Goal: Information Seeking & Learning: Learn about a topic

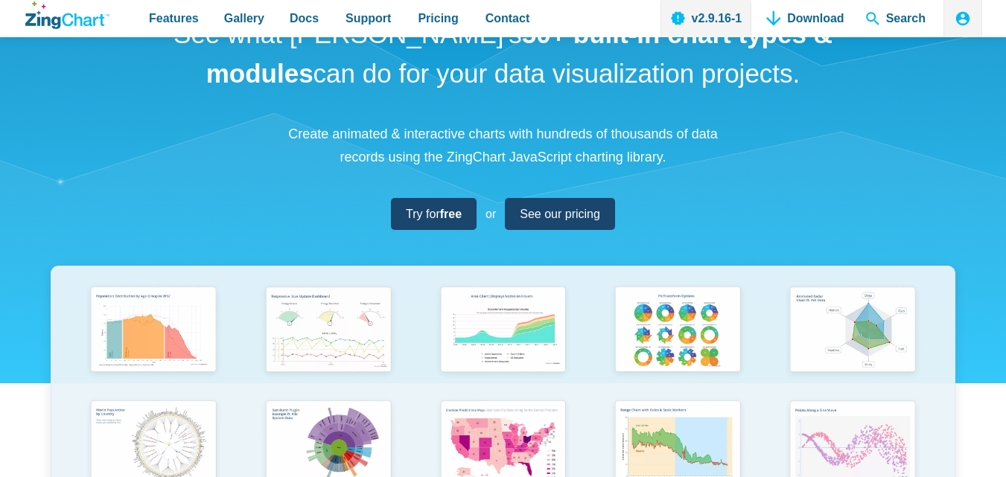
scroll to position [61, 0]
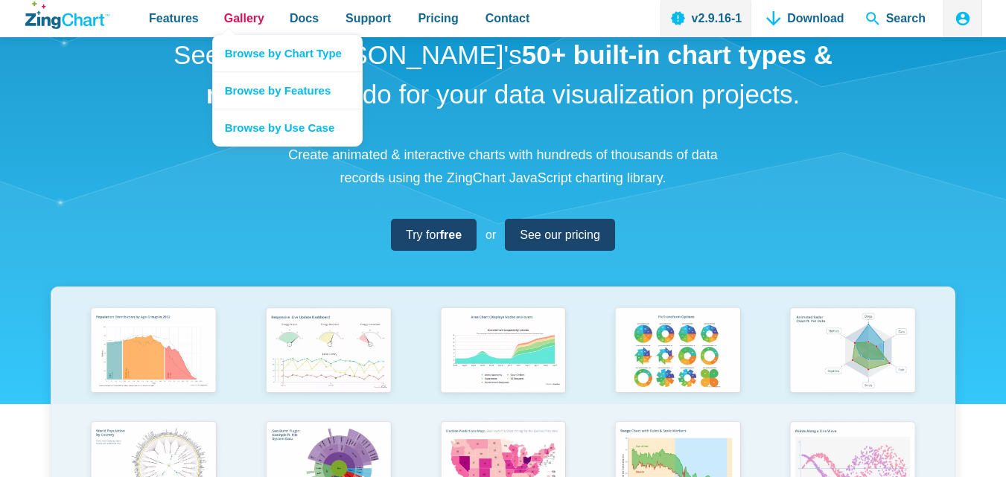
click at [248, 19] on span "Gallery" at bounding box center [244, 18] width 40 height 20
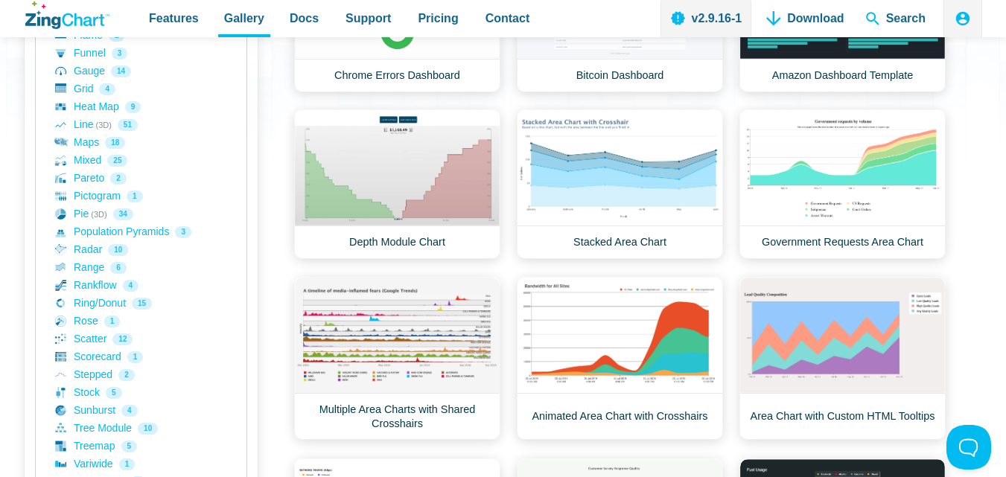
scroll to position [447, 0]
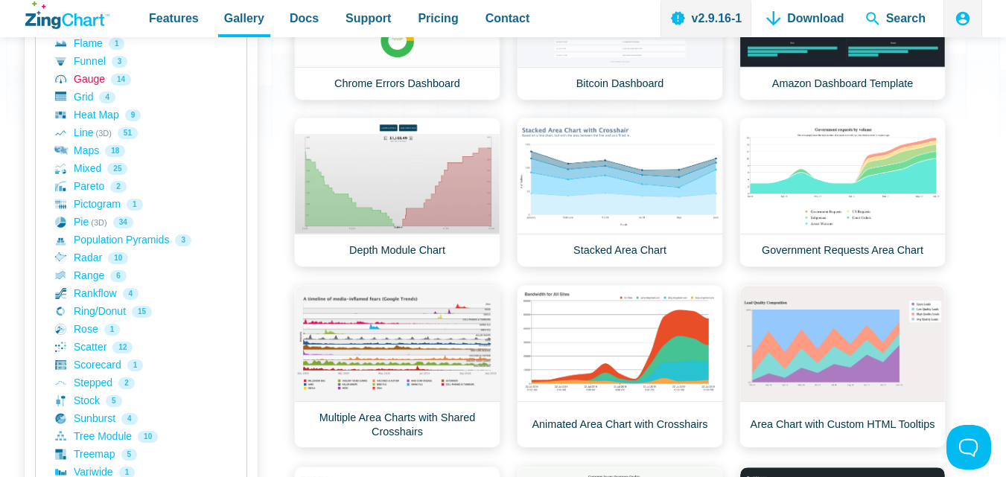
click at [84, 78] on link "Gauge 14" at bounding box center [141, 80] width 172 height 18
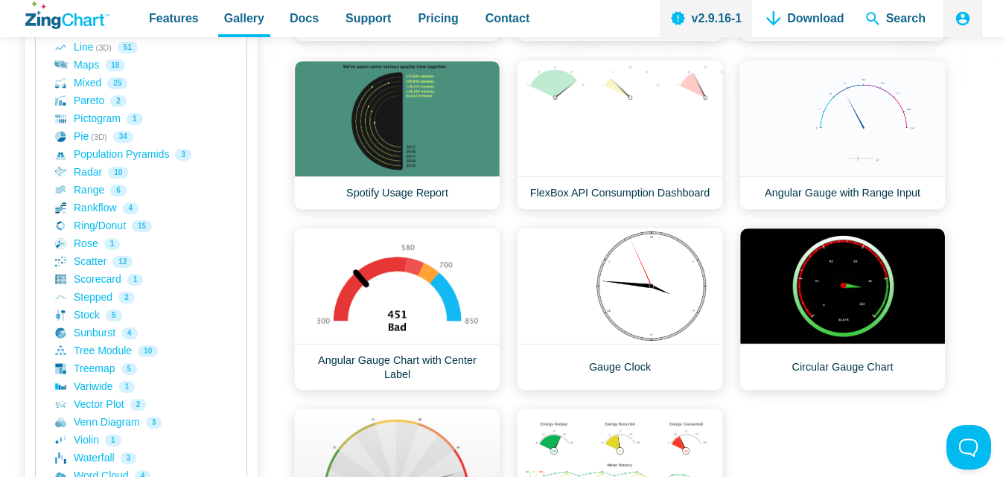
scroll to position [539, 0]
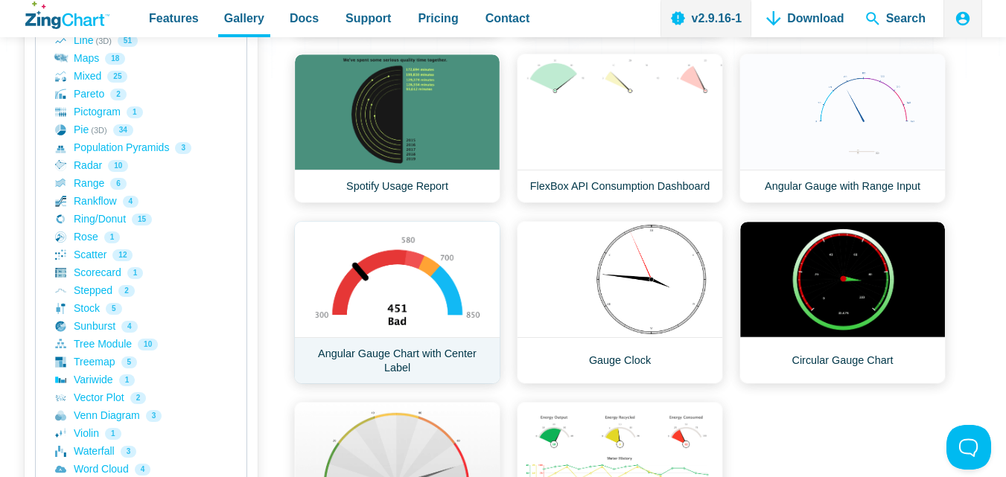
click at [388, 354] on link "Angular Gauge Chart with Center Label" at bounding box center [397, 302] width 206 height 163
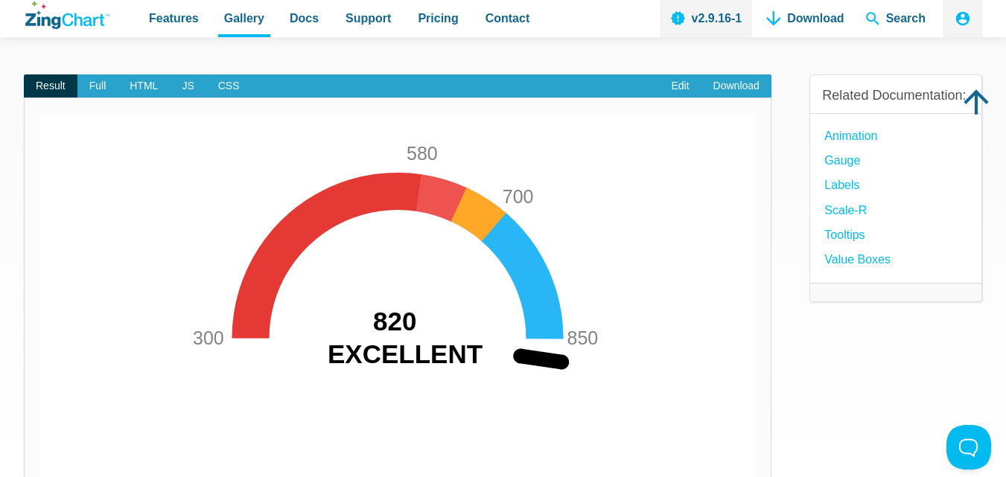
scroll to position [146, 0]
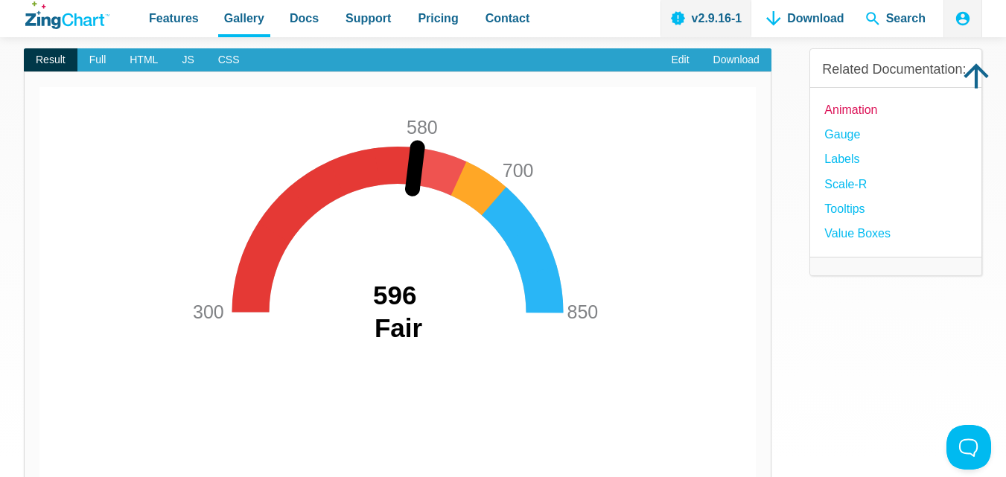
click at [871, 120] on link "Animation" at bounding box center [850, 110] width 53 height 20
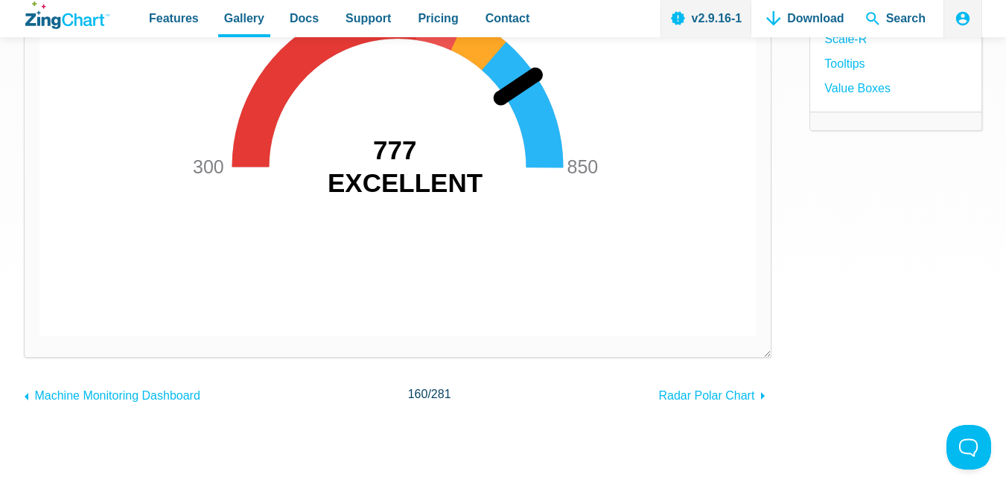
scroll to position [94, 0]
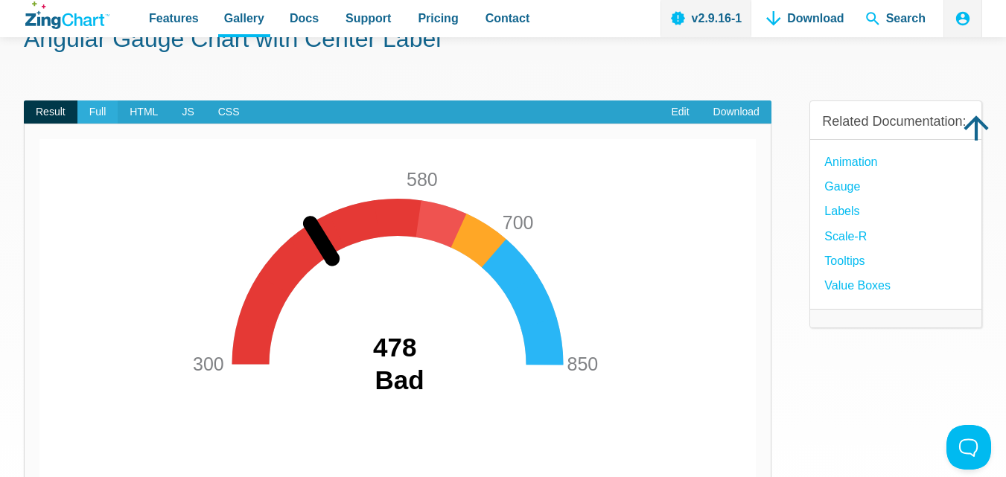
click at [101, 112] on span "Full" at bounding box center [97, 113] width 41 height 24
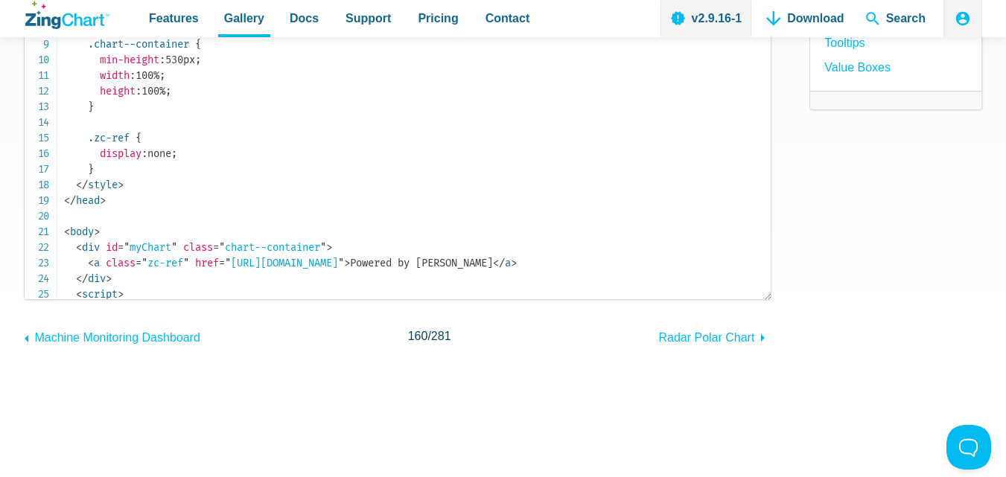
scroll to position [270, 0]
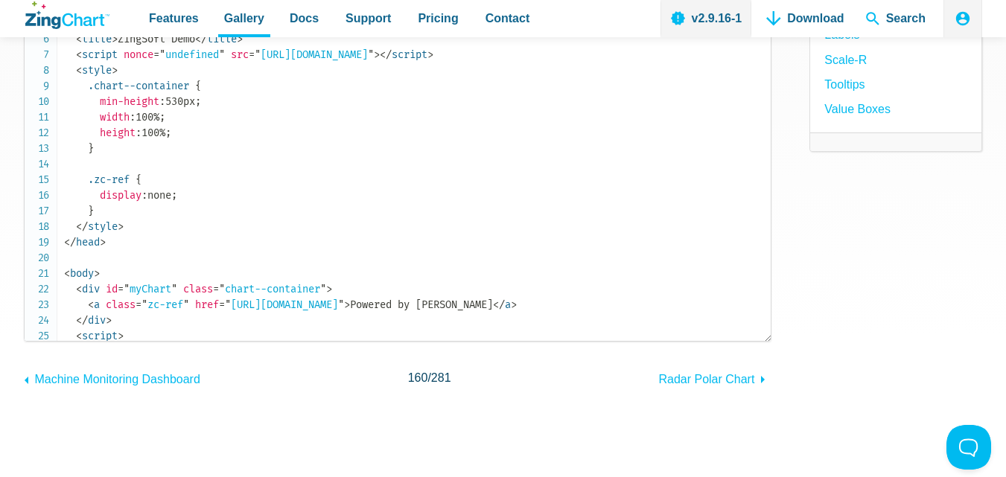
click at [675, 165] on code "<!DOCTYPE html> < html > < head > < meta charset = " utf-8 " > < title > ZingSo…" at bounding box center [417, 484] width 707 height 1063
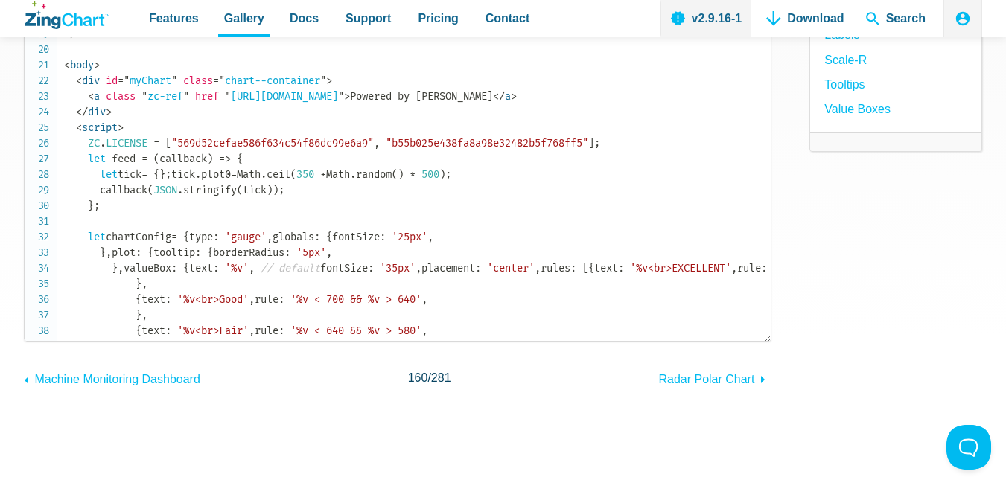
scroll to position [238, 0]
